Goal: Information Seeking & Learning: Learn about a topic

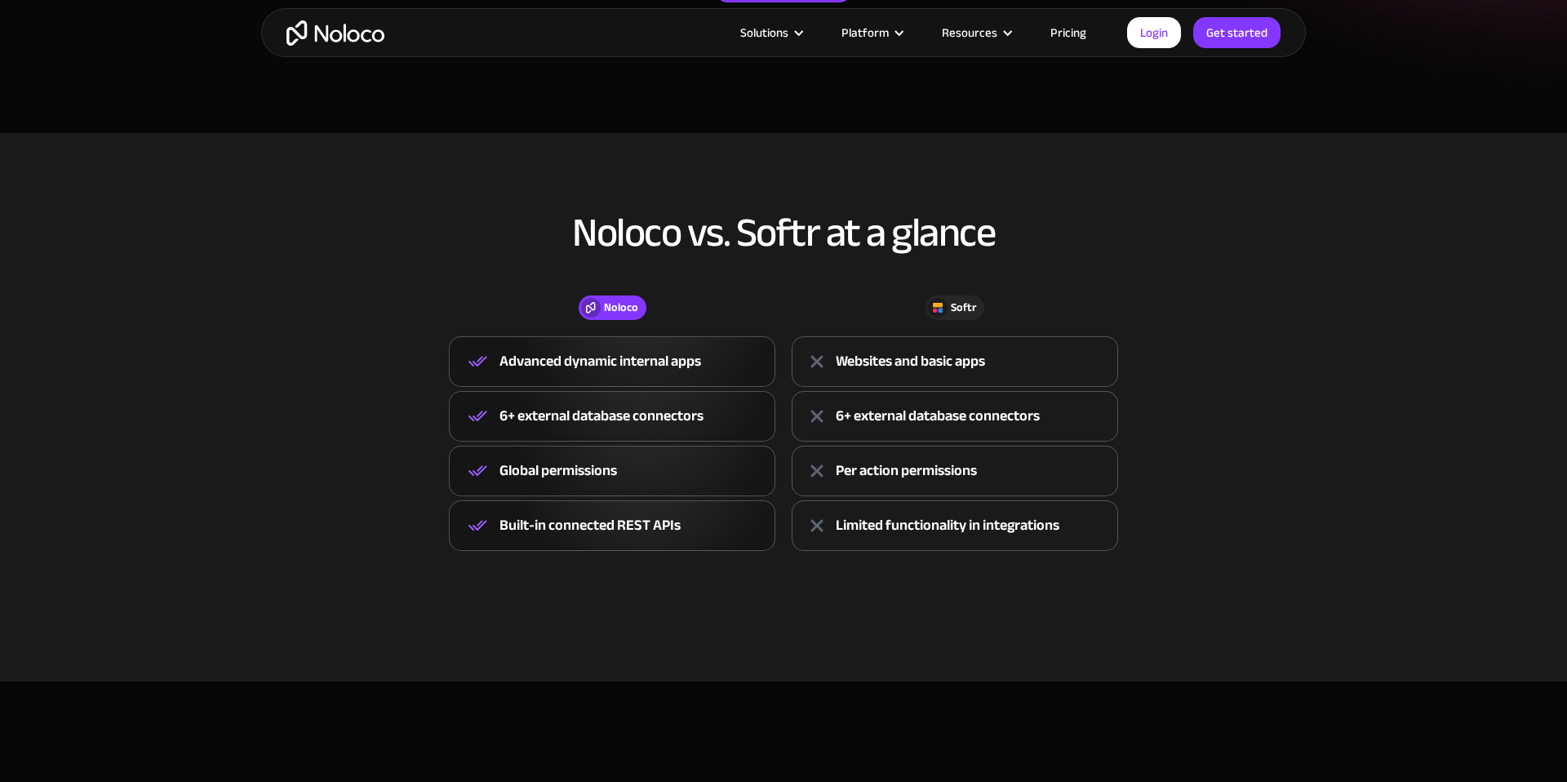
scroll to position [455, 0]
click at [1074, 38] on link "Pricing" at bounding box center [1068, 32] width 77 height 21
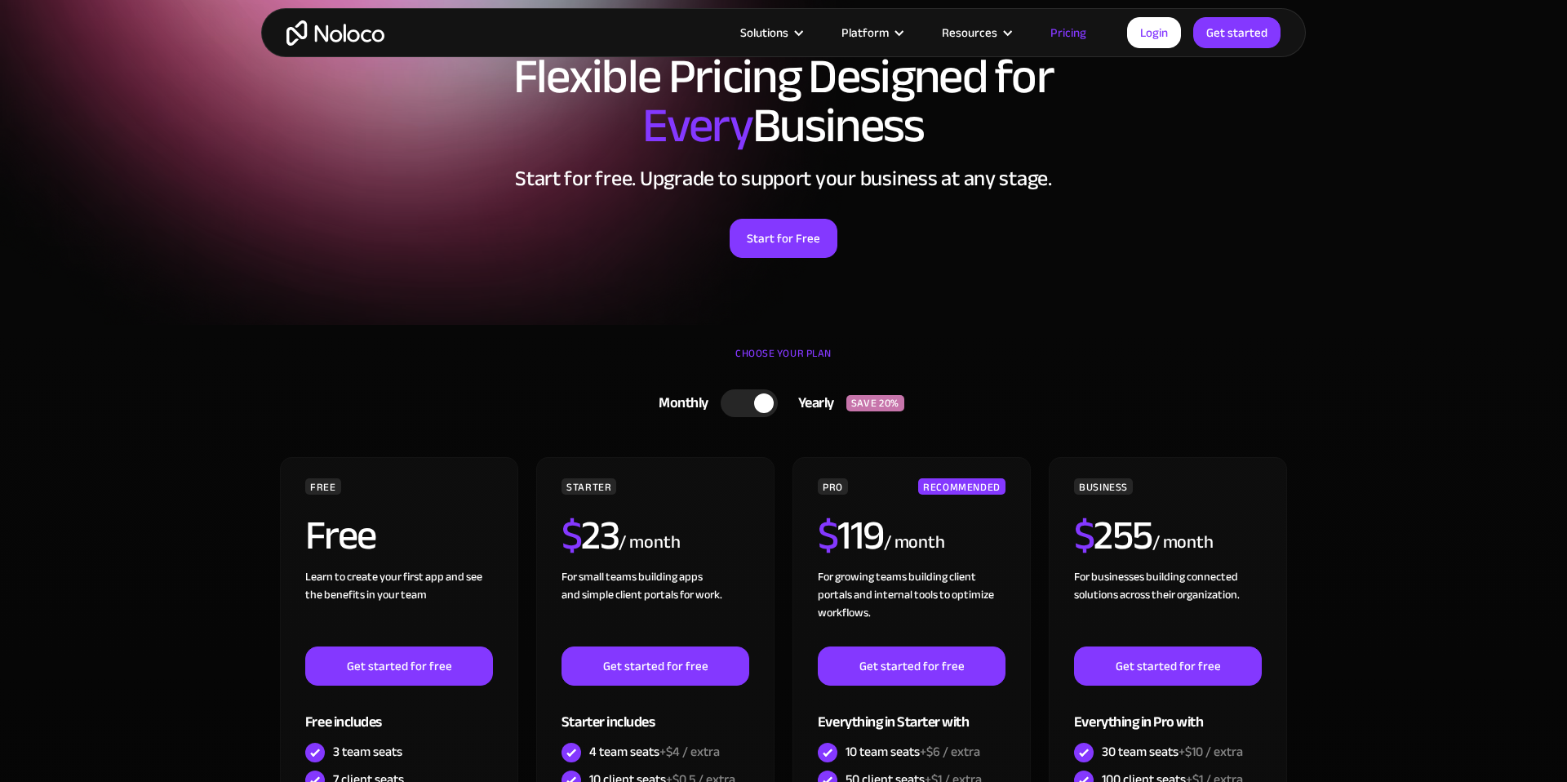
scroll to position [335, 0]
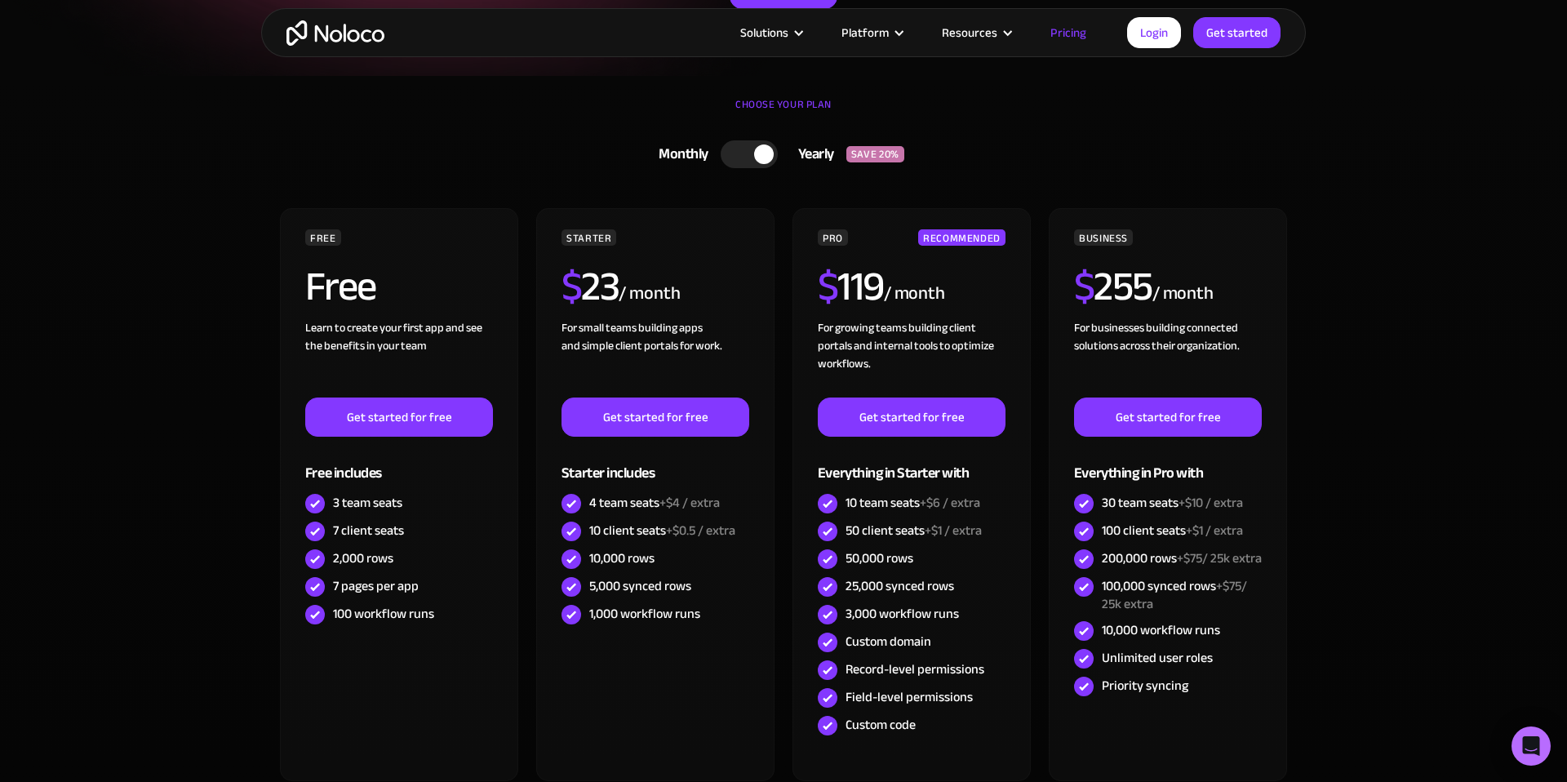
click at [325, 42] on img "home" at bounding box center [336, 32] width 98 height 25
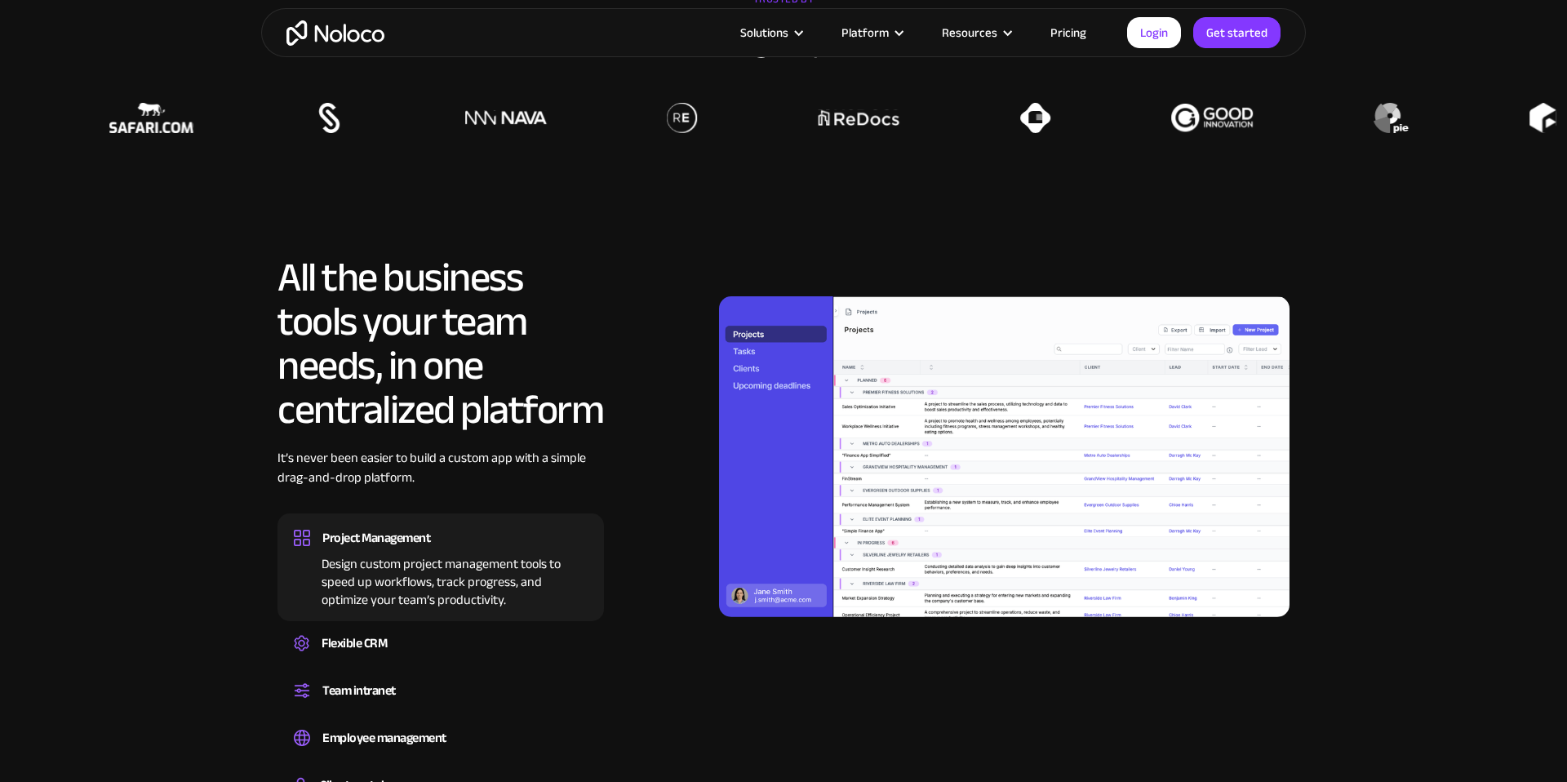
scroll to position [1644, 0]
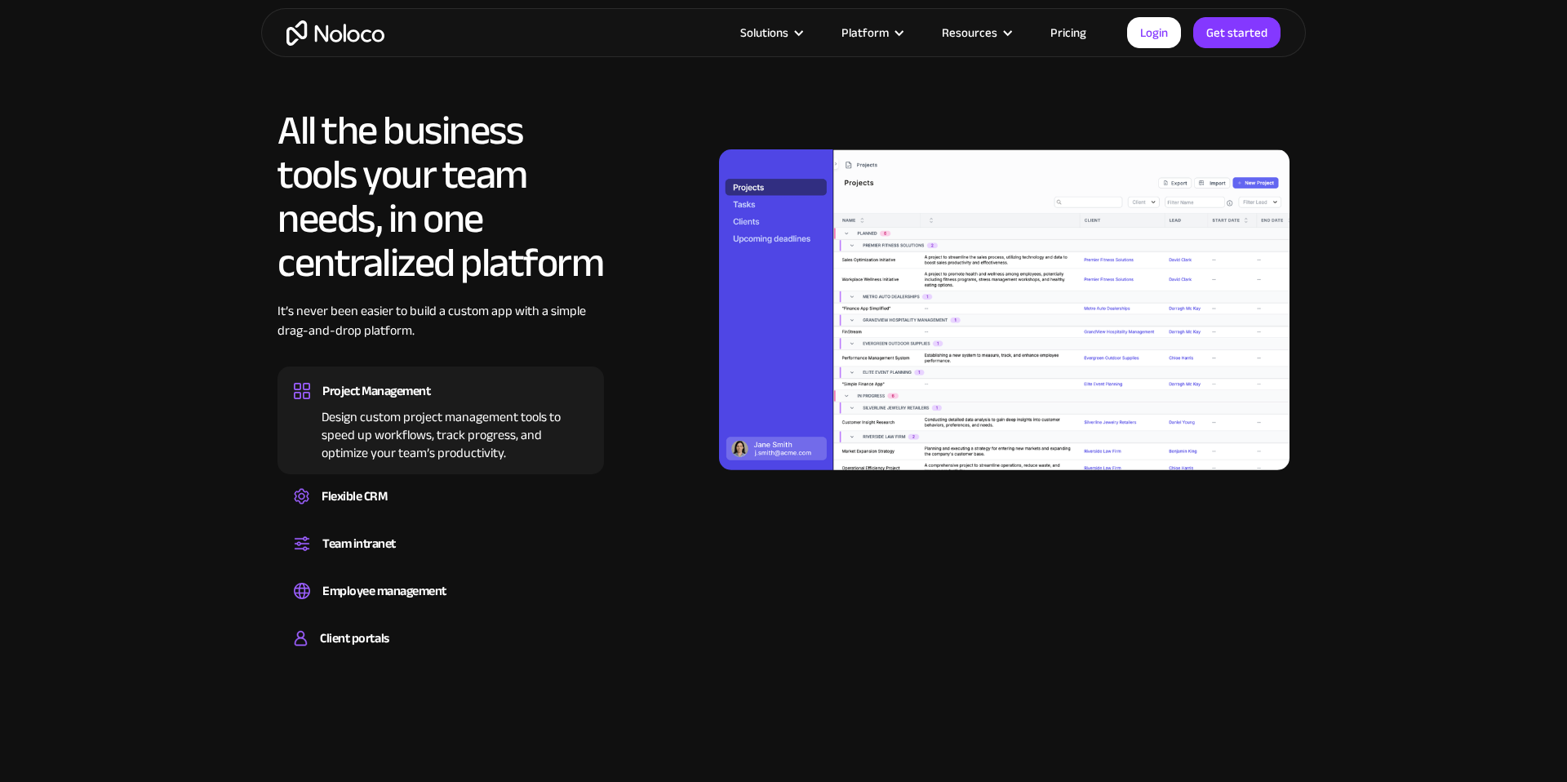
click at [908, 205] on img at bounding box center [1004, 309] width 571 height 321
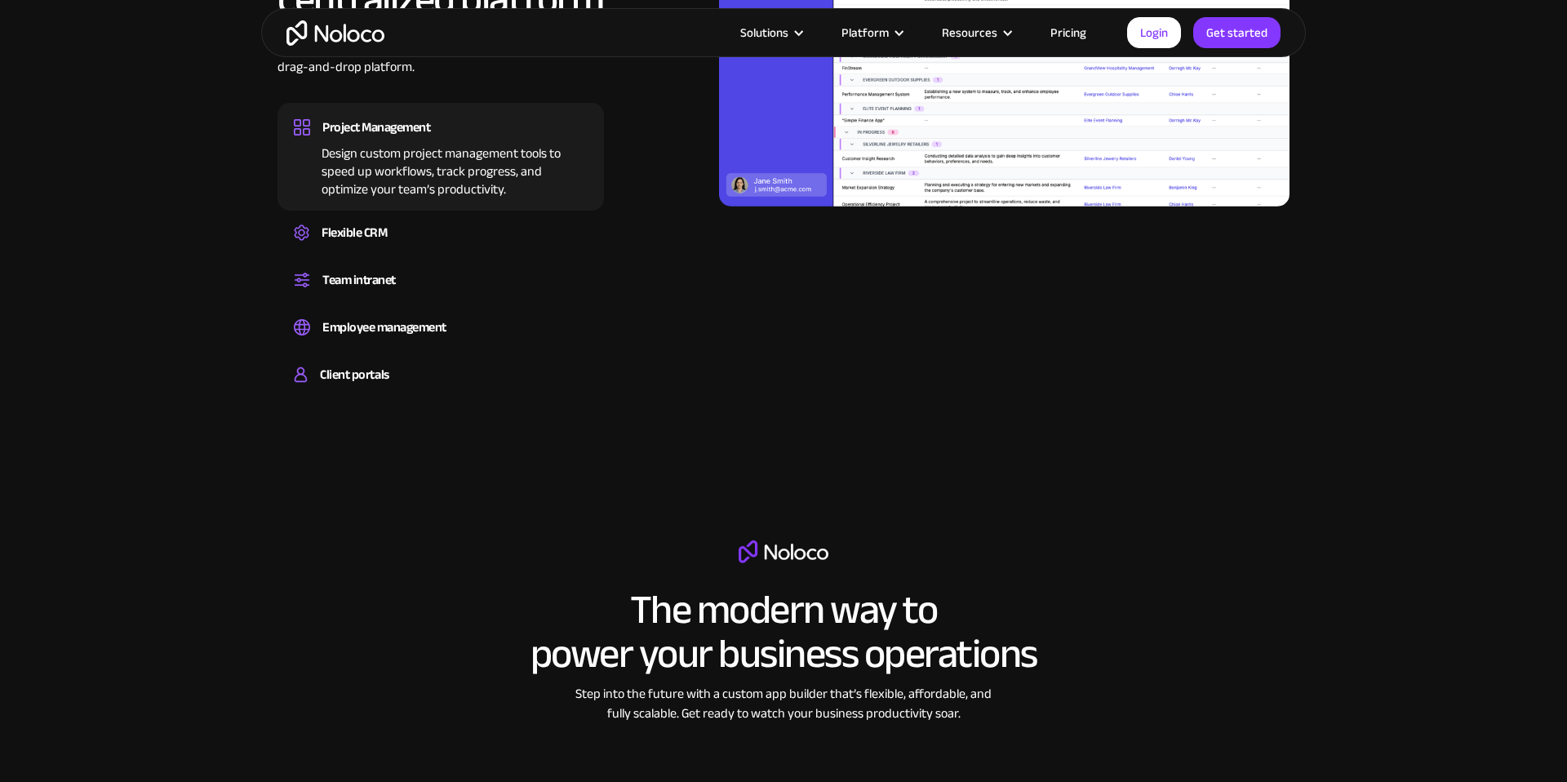
scroll to position [1867, 0]
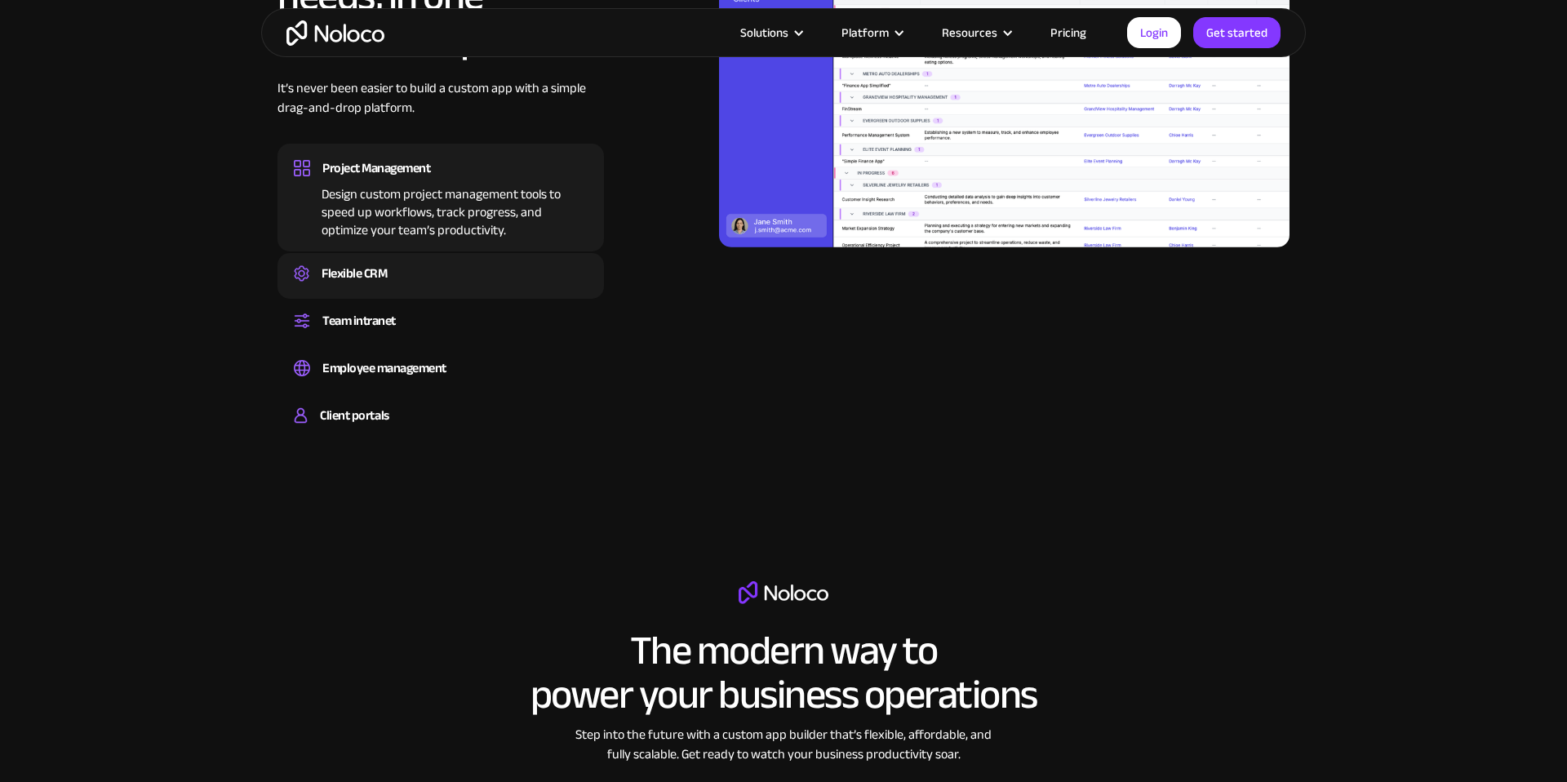
click at [394, 275] on div "Flexible CRM" at bounding box center [441, 273] width 294 height 24
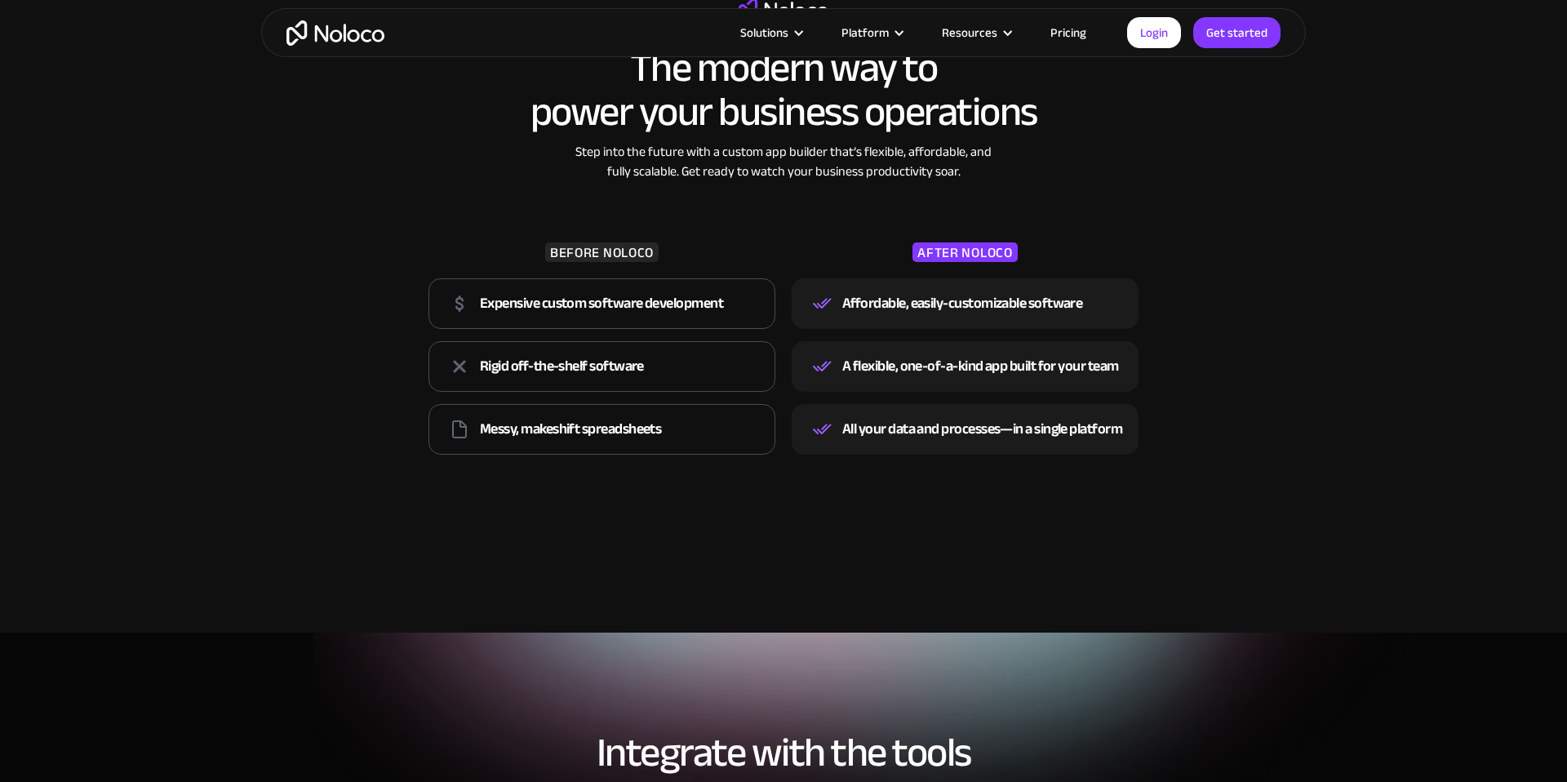
scroll to position [2455, 0]
